Goal: Check status

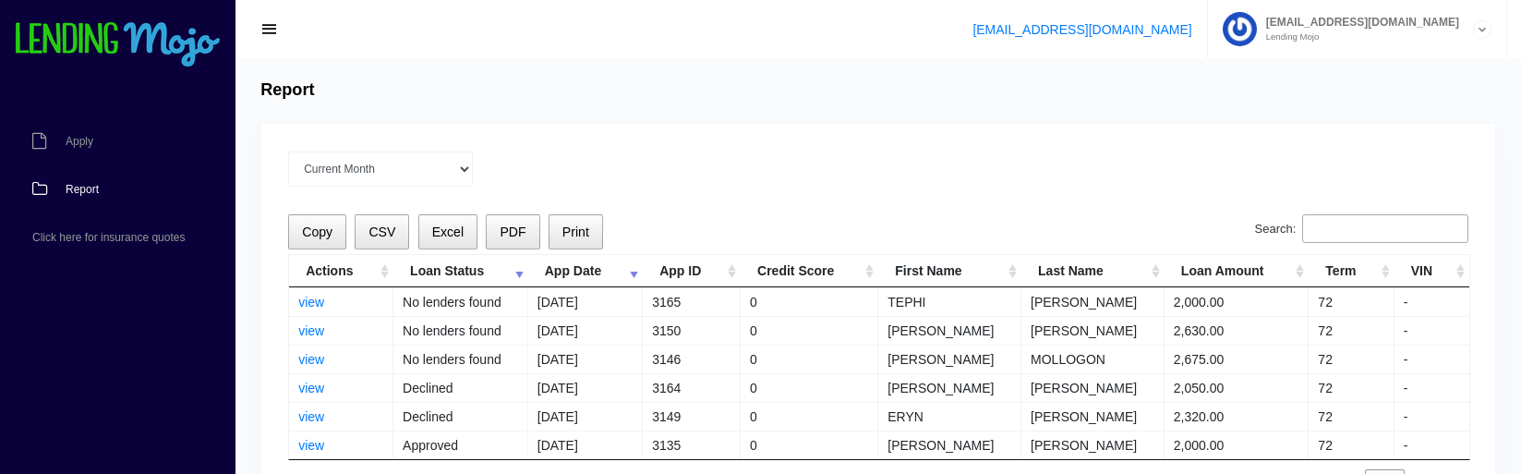
scroll to position [92, 0]
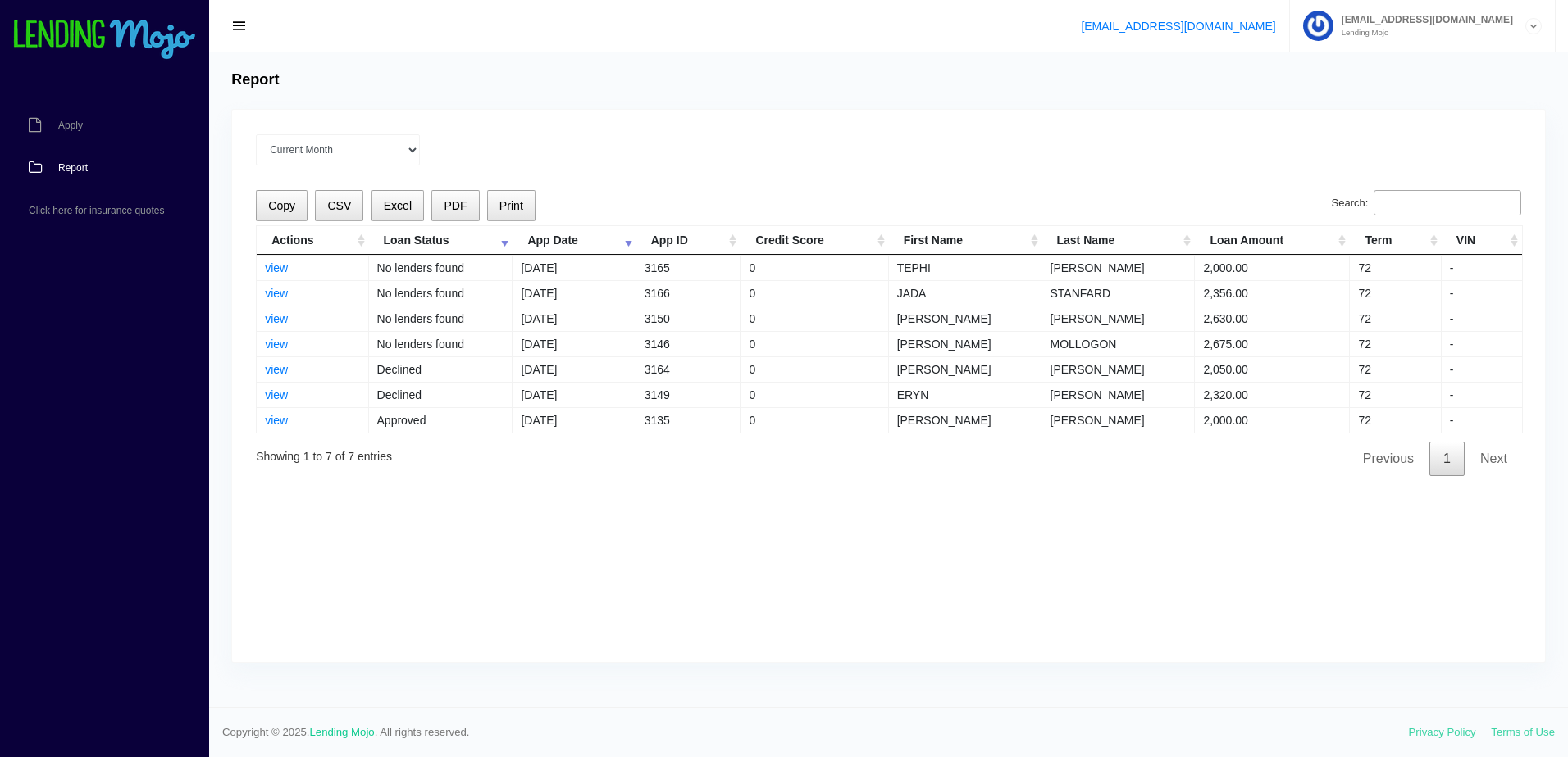
drag, startPoint x: 587, startPoint y: 511, endPoint x: 575, endPoint y: 466, distance: 46.6
click at [589, 501] on div "Current Month [DATE] [DATE] [DATE] [DATE] [DATE] All time Loading Copy CSV Exce…" at bounding box center [888, 386] width 1313 height 552
click at [279, 289] on link "view" at bounding box center [276, 293] width 23 height 13
